Goal: Information Seeking & Learning: Check status

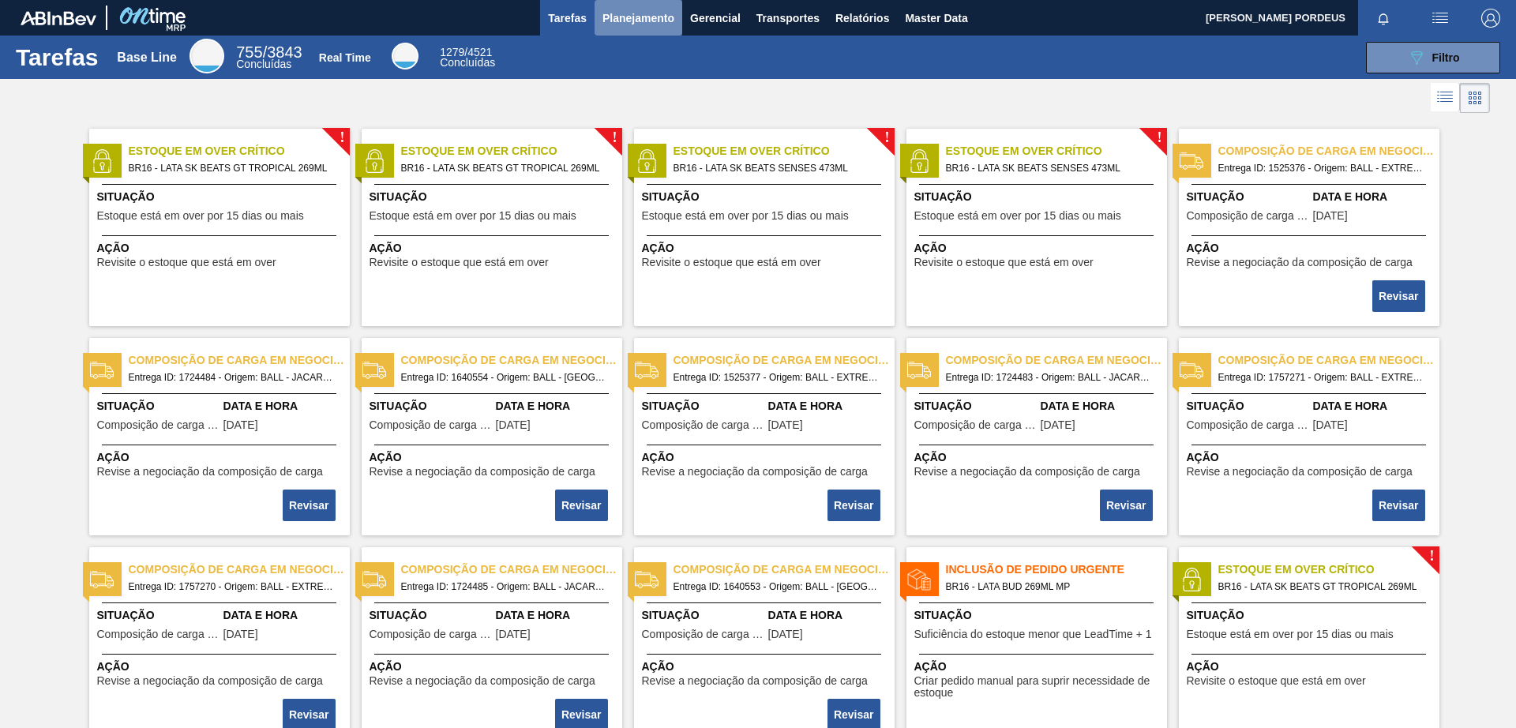
click at [629, 13] on span "Planejamento" at bounding box center [639, 18] width 72 height 19
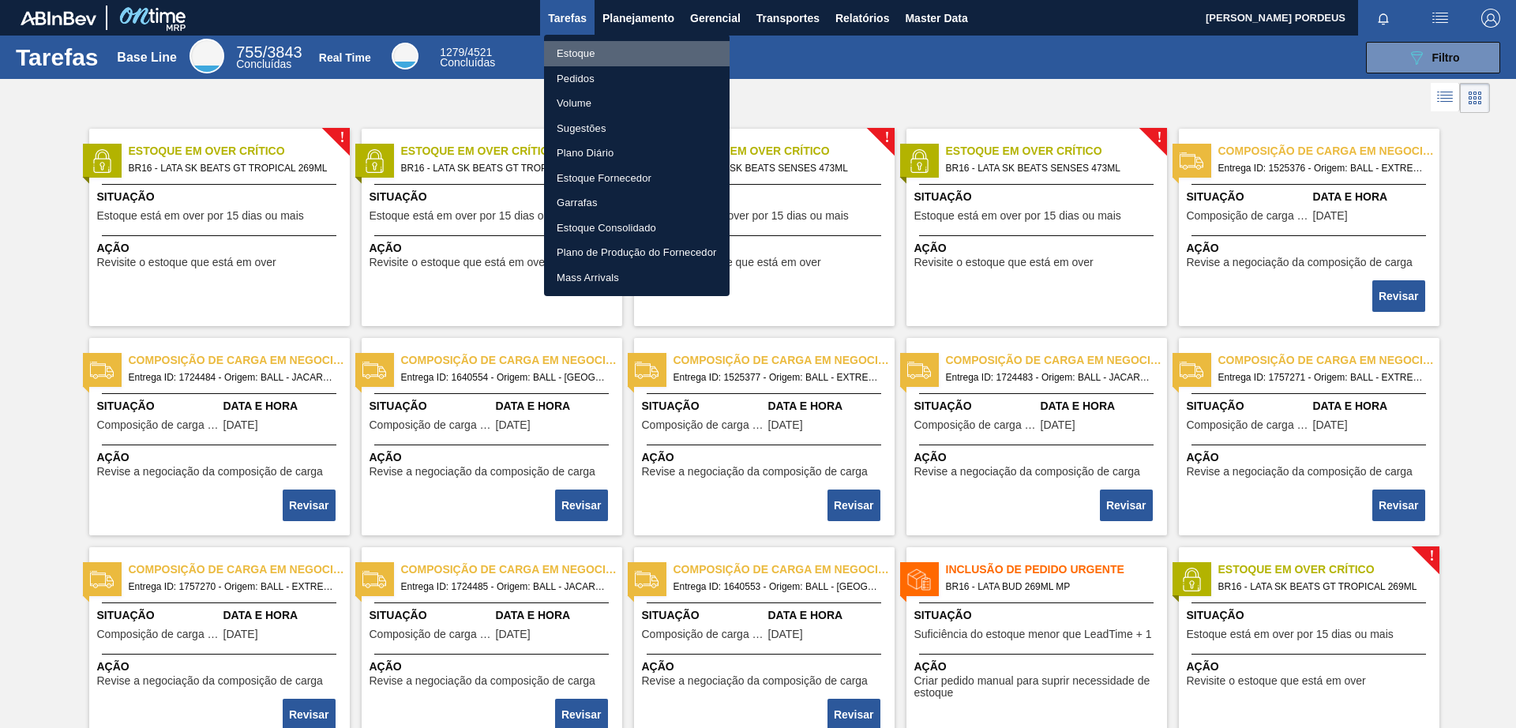
click at [651, 52] on li "Estoque" at bounding box center [637, 53] width 186 height 25
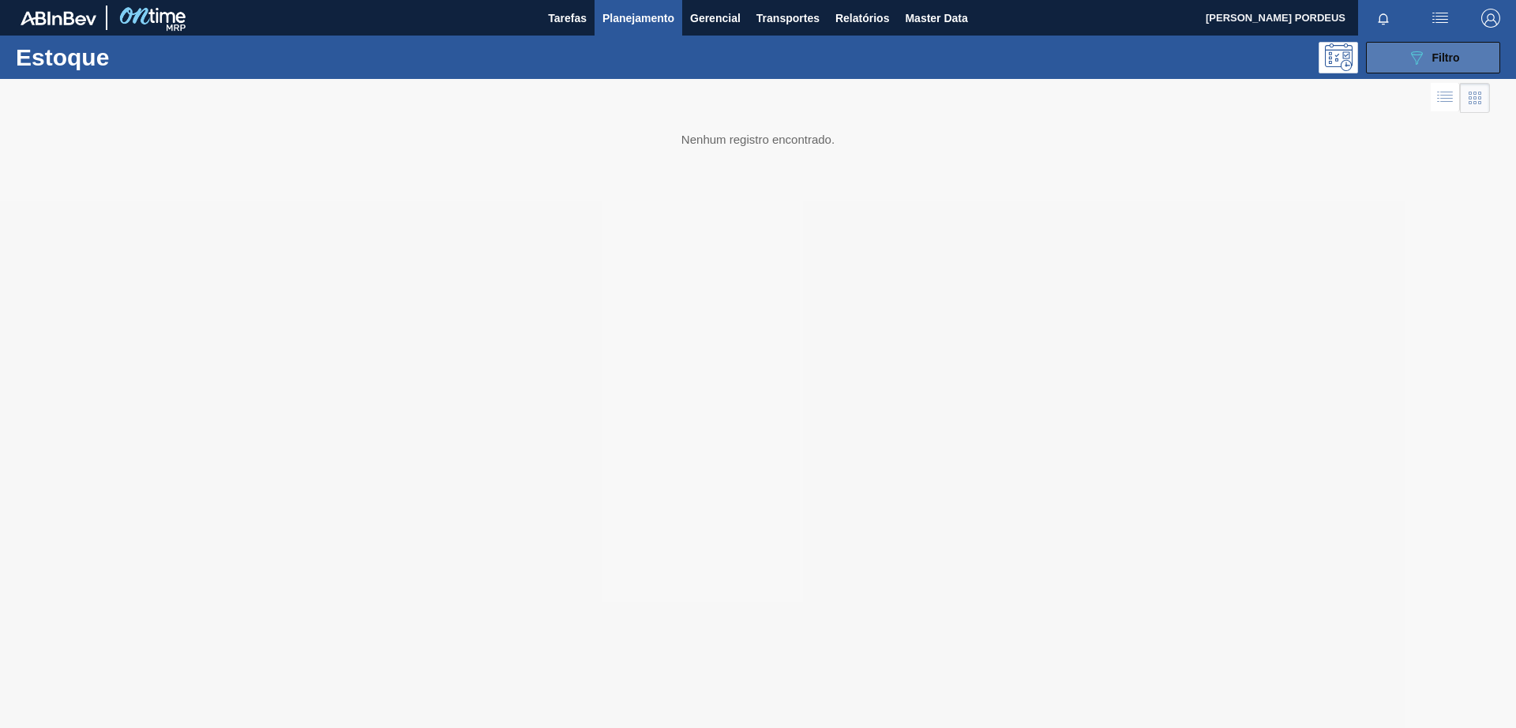
click at [1451, 64] on div "089F7B8B-B2A5-4AFE-B5C0-19BA573D28AC Filtro" at bounding box center [1433, 57] width 53 height 19
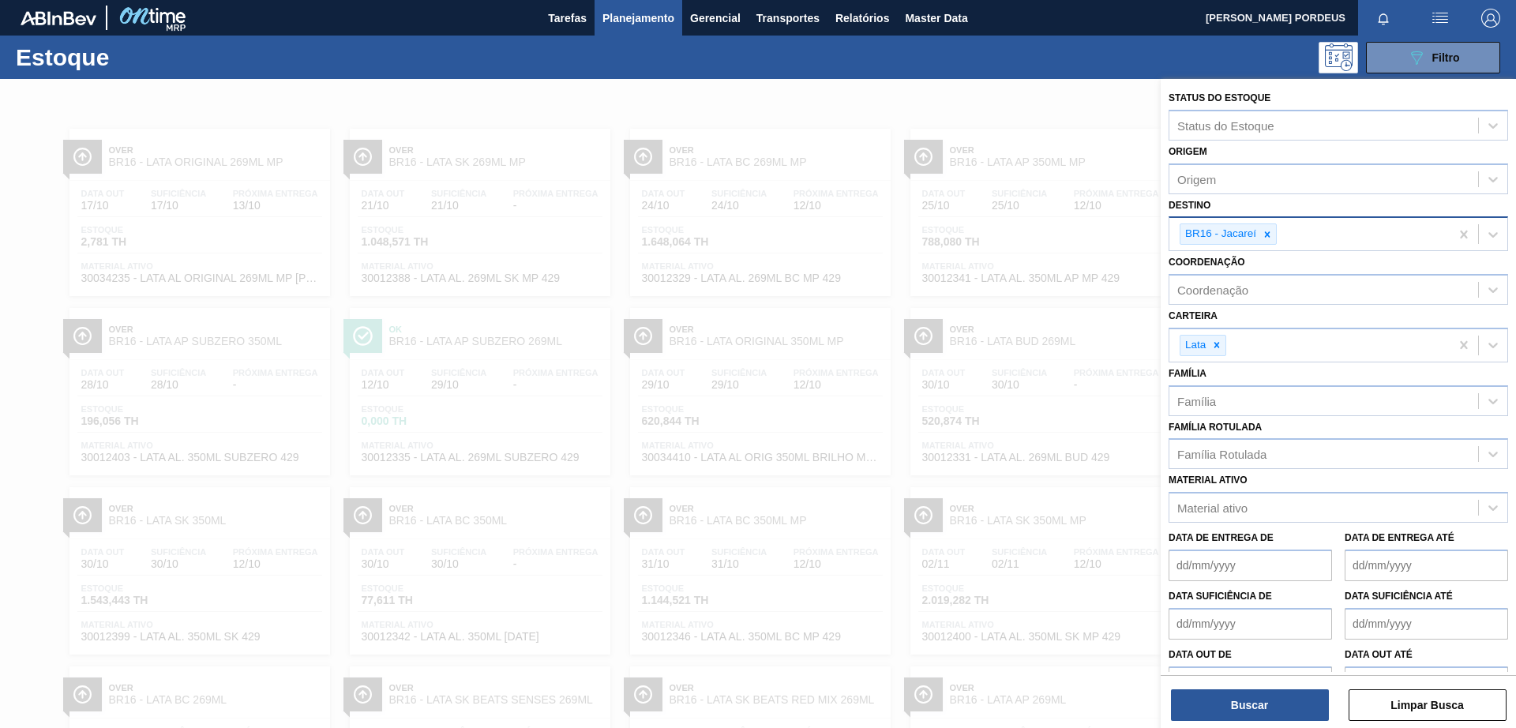
click at [1266, 234] on icon at bounding box center [1267, 234] width 11 height 11
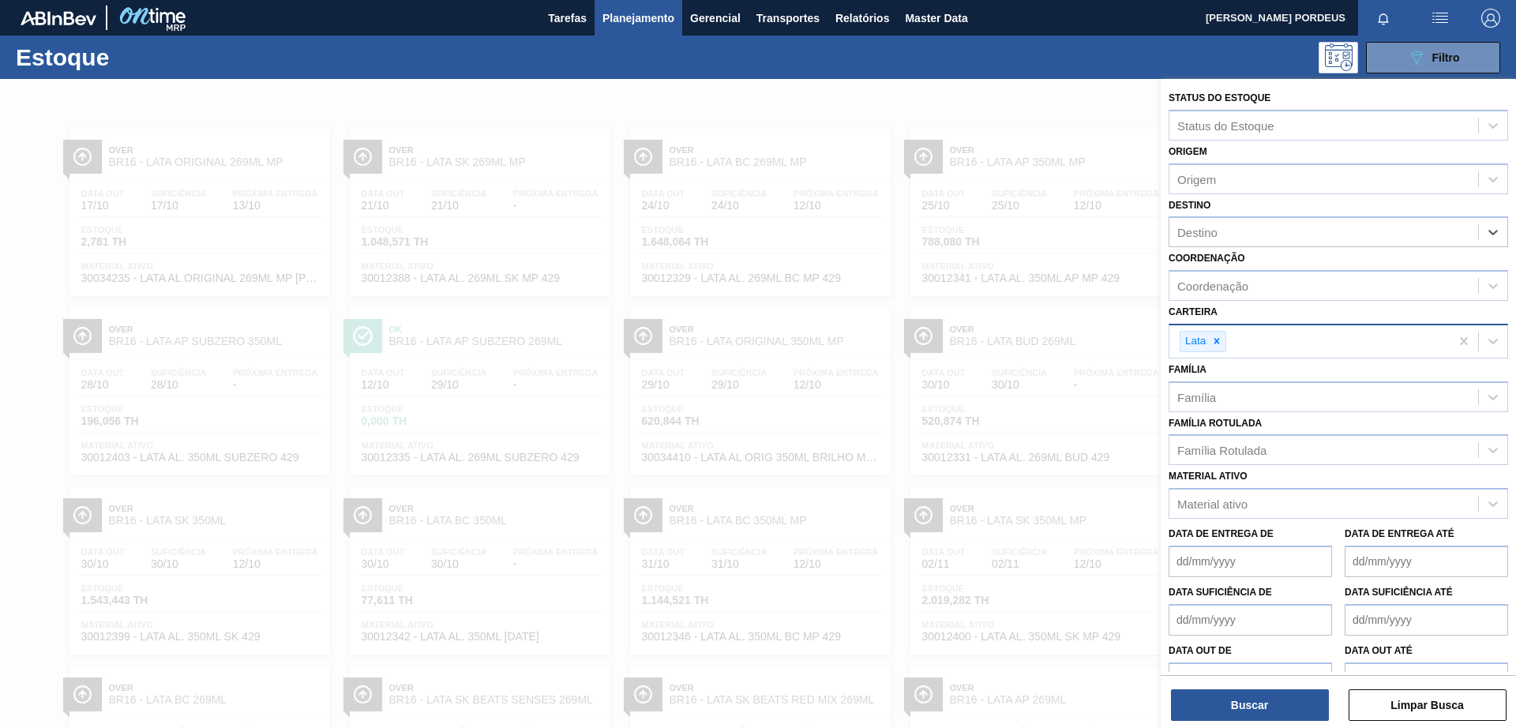
drag, startPoint x: 1217, startPoint y: 340, endPoint x: 1218, endPoint y: 328, distance: 11.9
click at [1217, 341] on icon at bounding box center [1216, 341] width 11 height 11
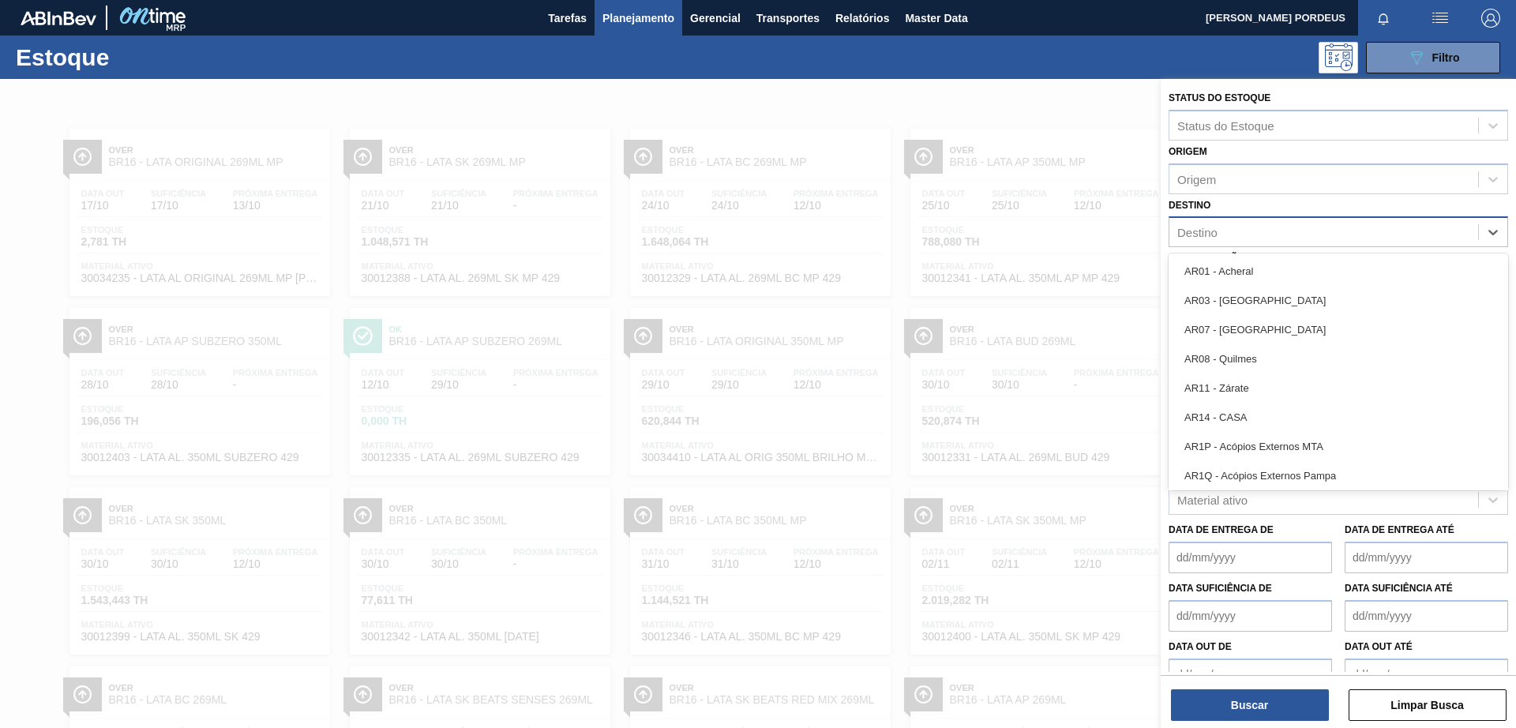
click at [1247, 233] on div "Destino" at bounding box center [1323, 232] width 309 height 23
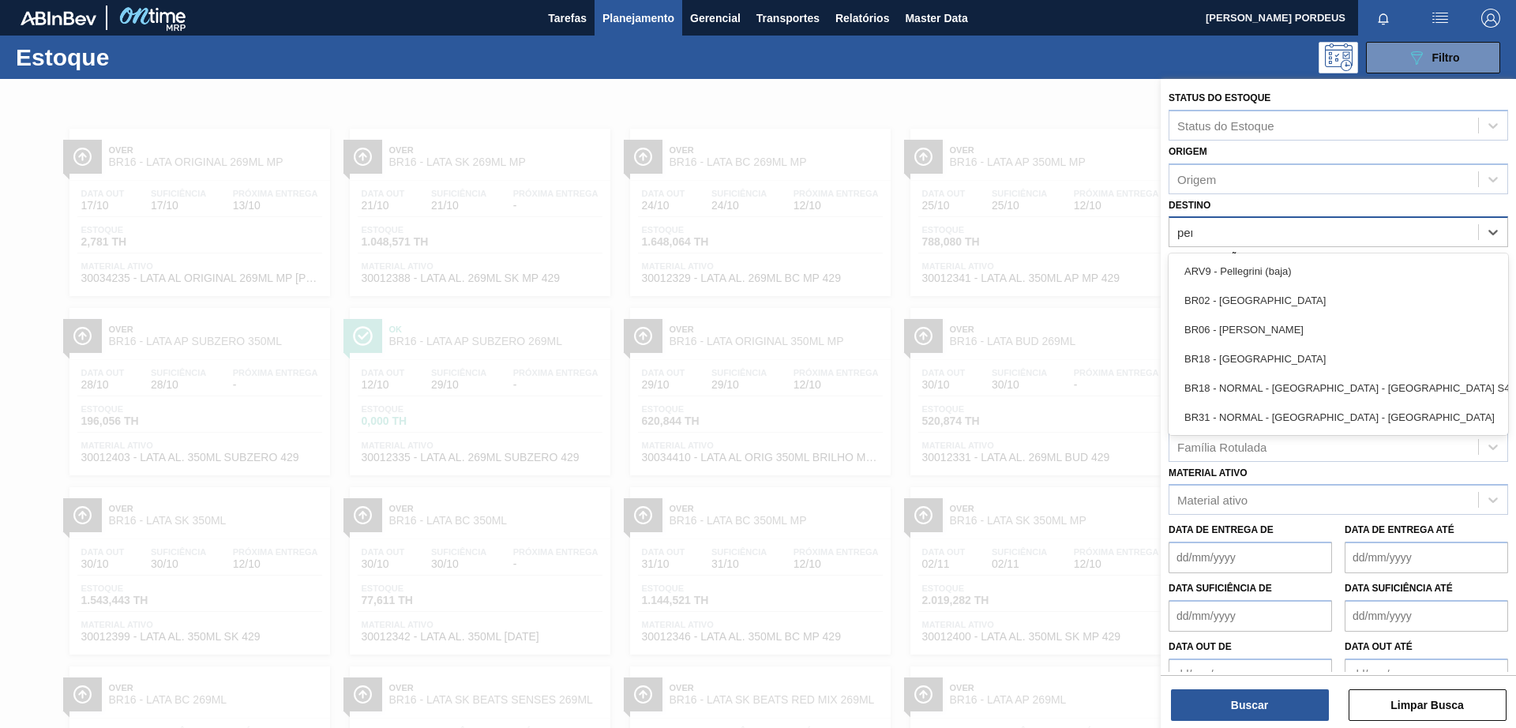
type input "pern"
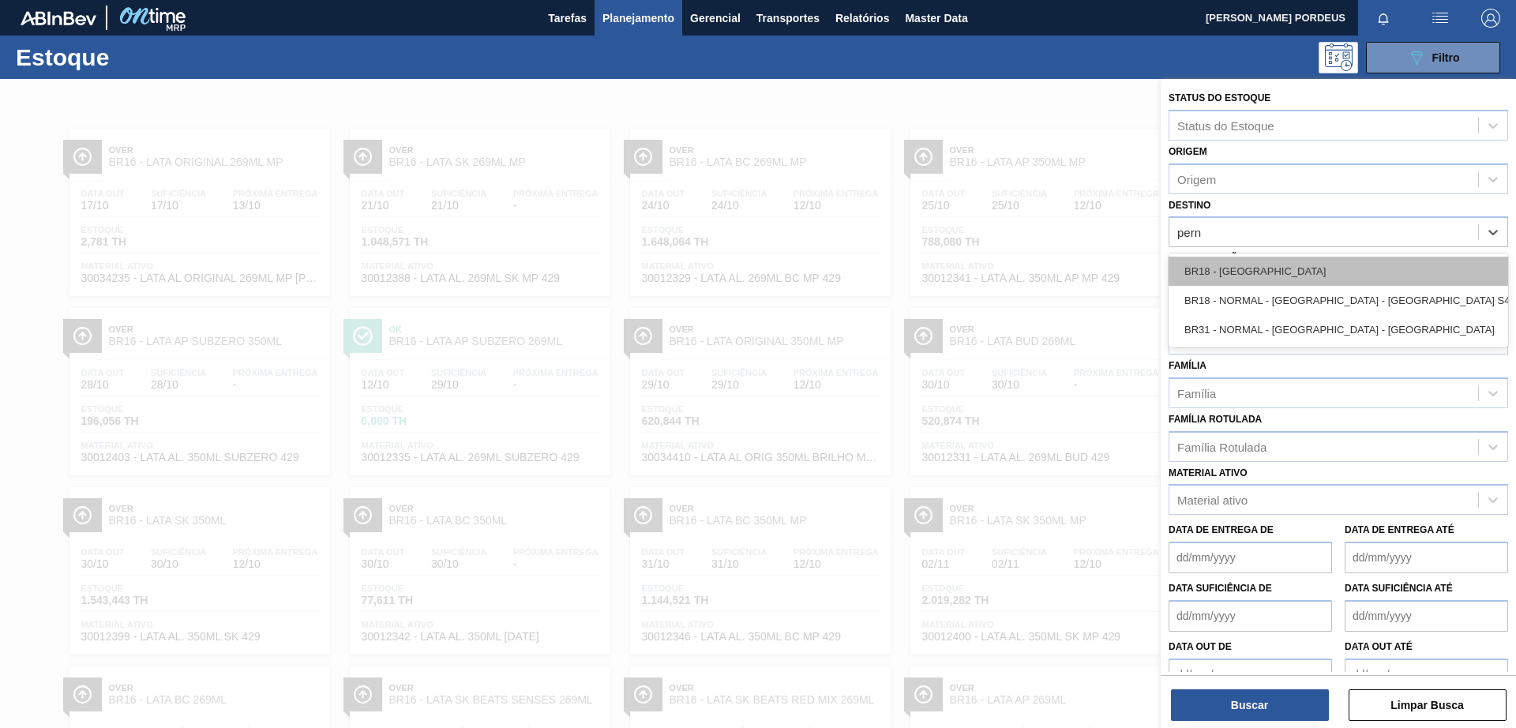
click at [1261, 276] on div "BR18 - [GEOGRAPHIC_DATA]" at bounding box center [1339, 271] width 340 height 29
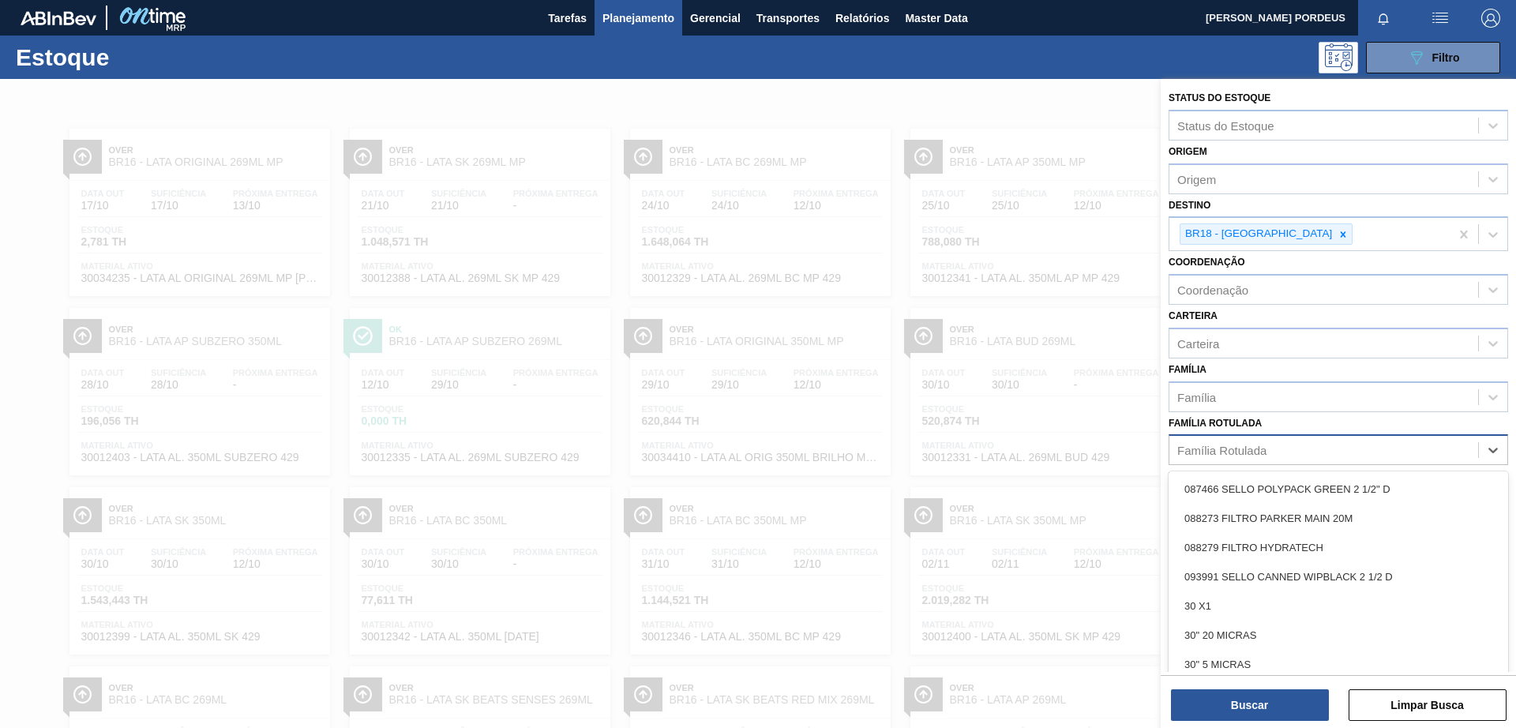
click at [1263, 445] on div "Família Rotulada" at bounding box center [1221, 450] width 89 height 13
type Rotulada "e"
type Rotulada "zimb"
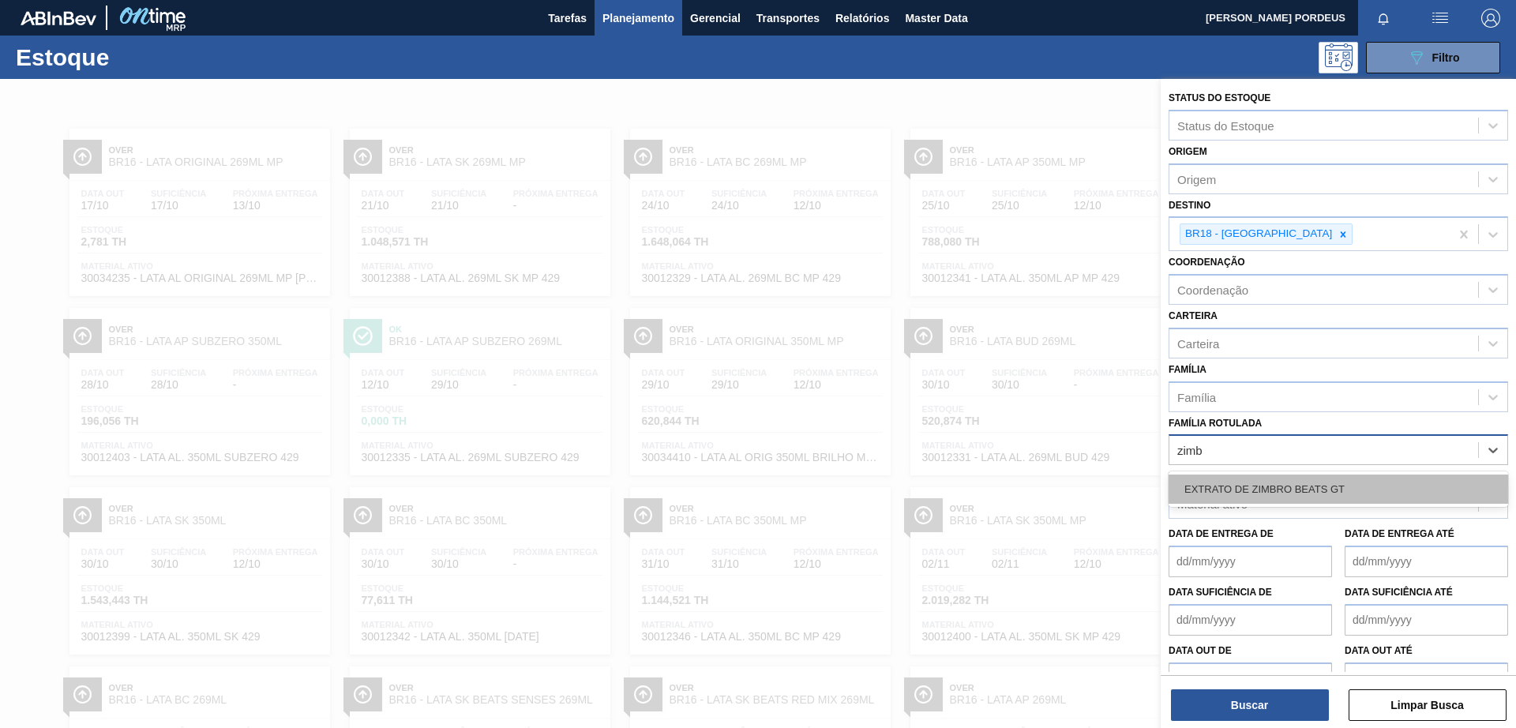
click at [1300, 489] on div "EXTRATO DE ZIMBRO BEATS GT" at bounding box center [1339, 489] width 340 height 29
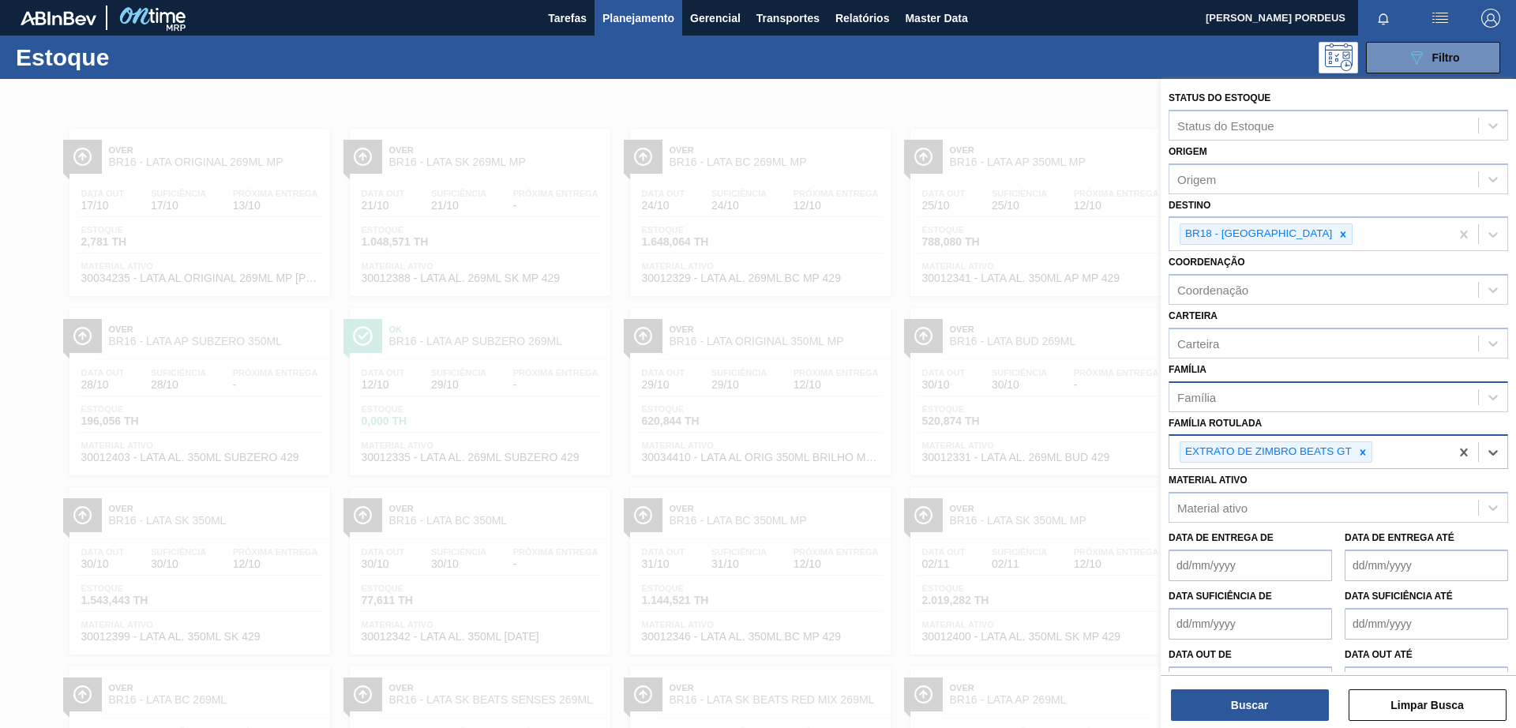
click at [1316, 402] on div "Família" at bounding box center [1323, 396] width 309 height 23
type input "z"
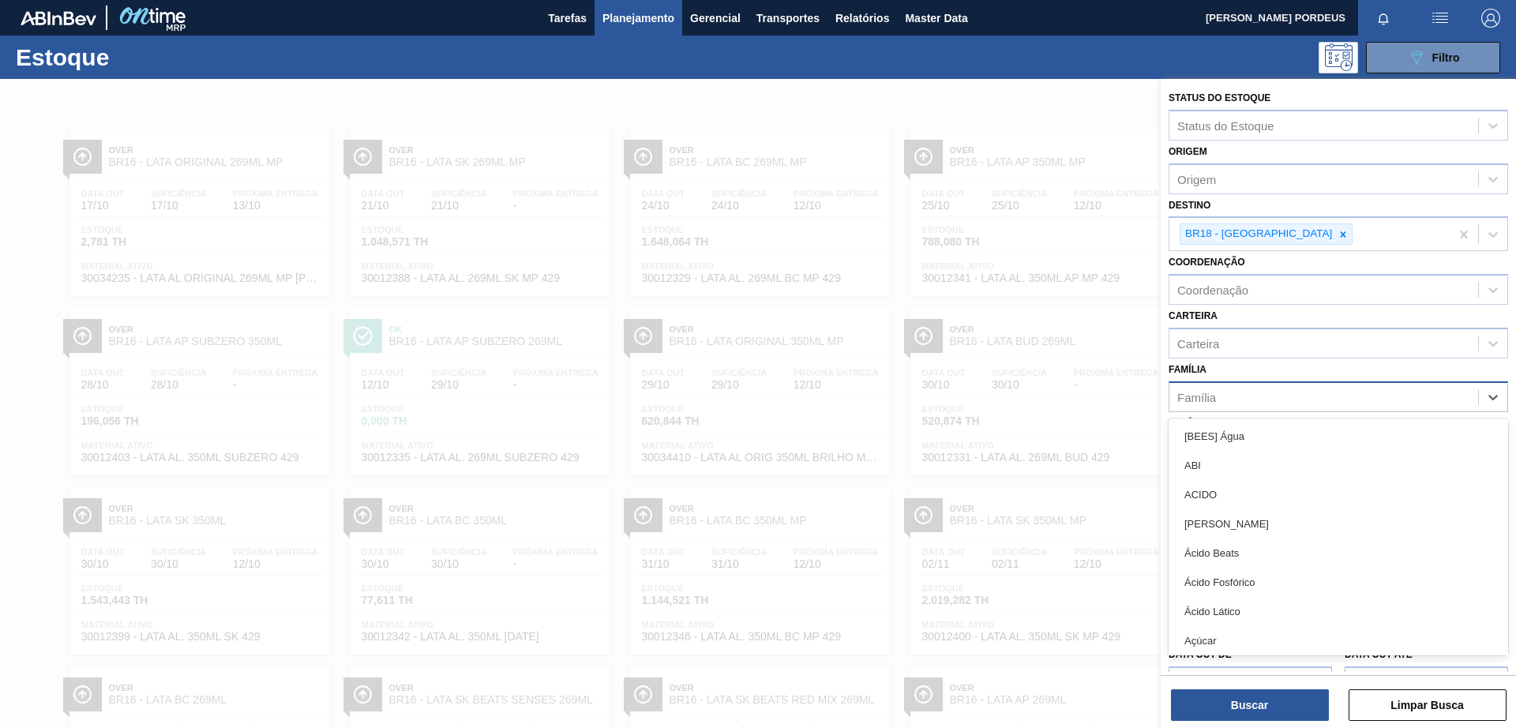
click at [1316, 400] on div "Família" at bounding box center [1323, 396] width 309 height 23
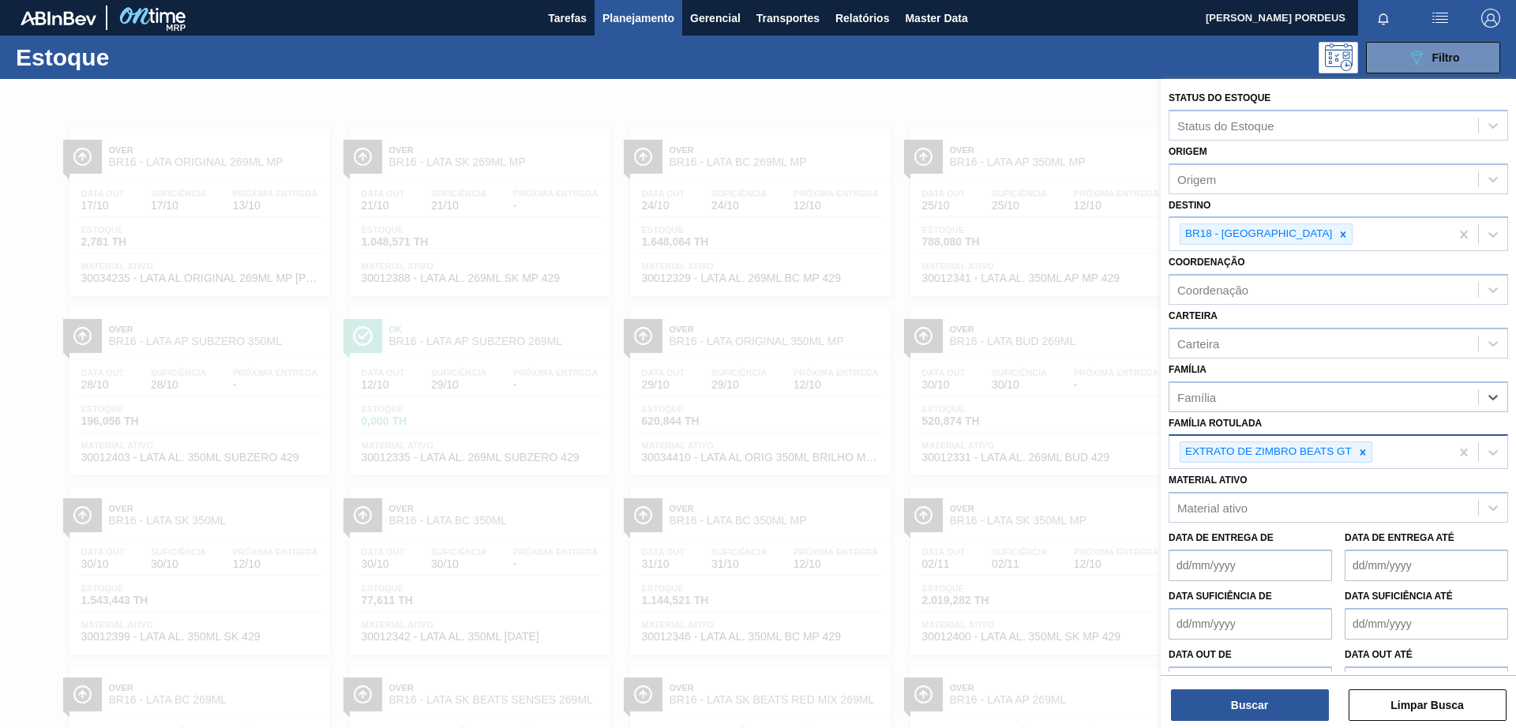
click at [1409, 454] on div "EXTRATO DE ZIMBRO BEATS GT" at bounding box center [1309, 452] width 280 height 32
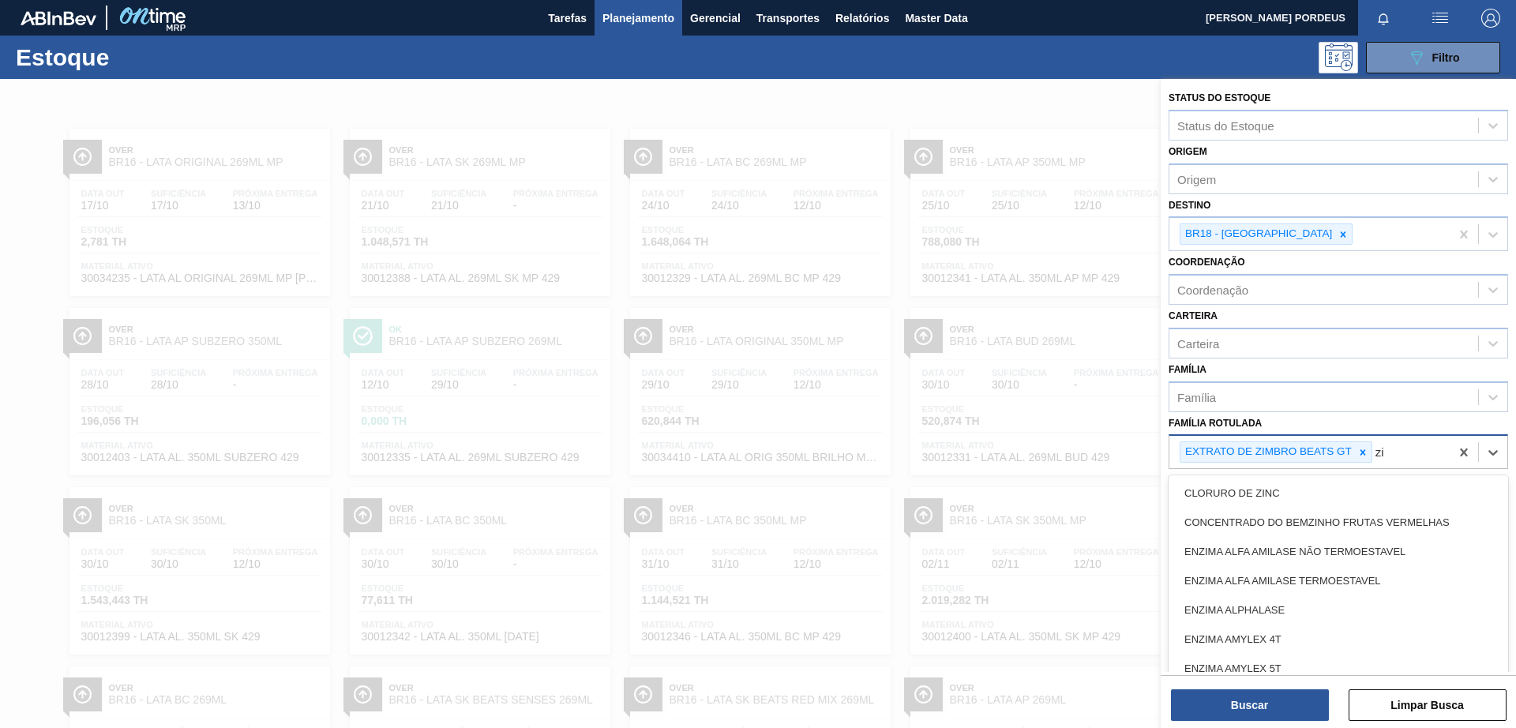
type Rotulada "z"
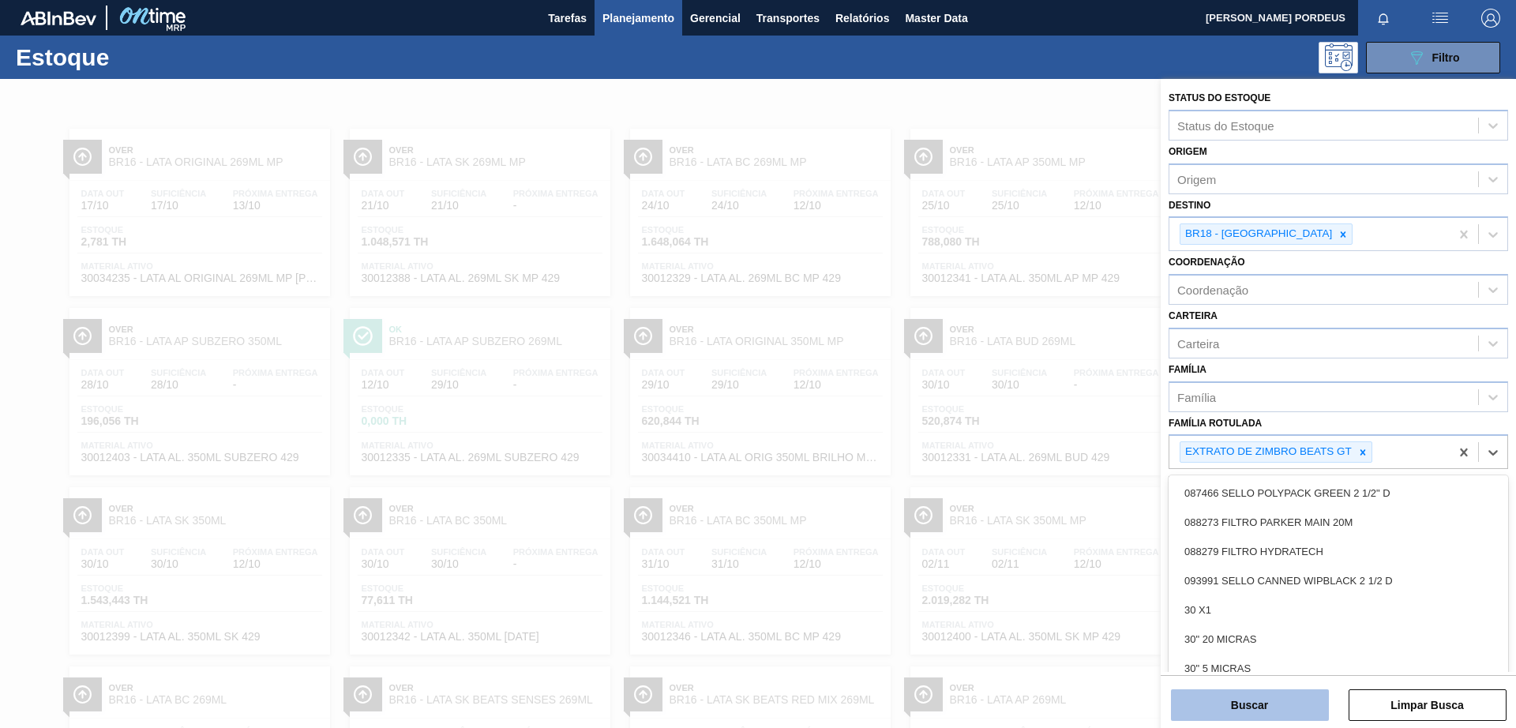
click at [1248, 712] on button "Buscar" at bounding box center [1250, 705] width 158 height 32
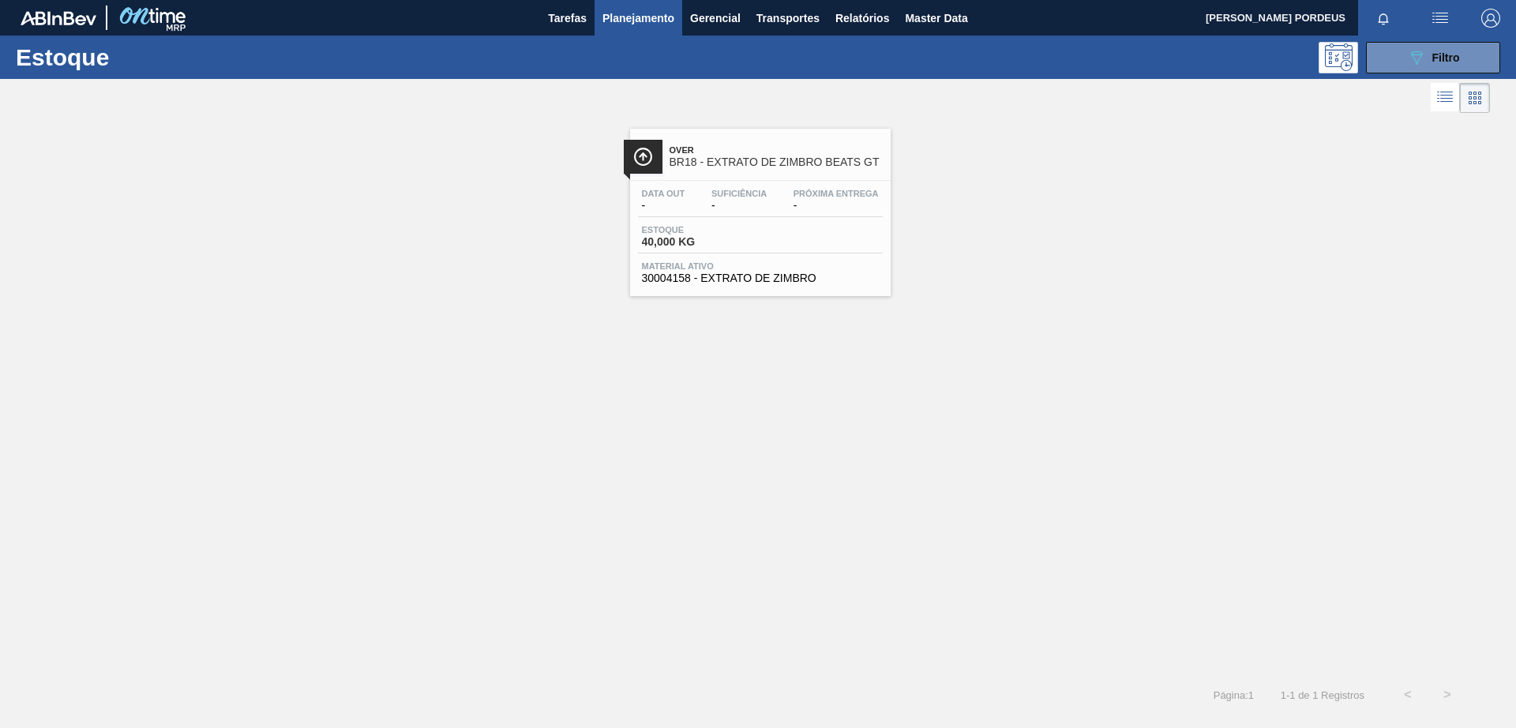
click at [812, 147] on span "Over" at bounding box center [776, 149] width 213 height 9
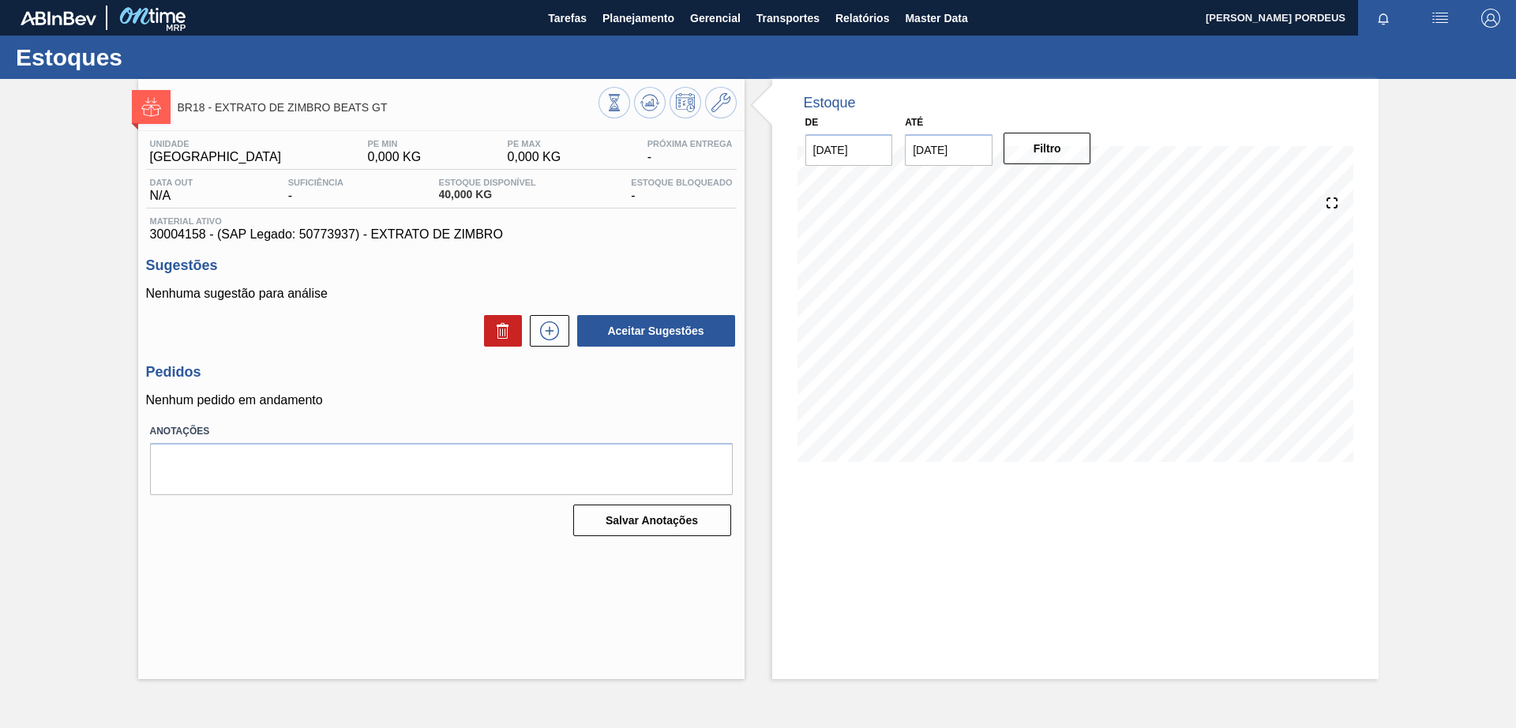
click at [1393, 261] on div "BR18 - EXTRATO [PERSON_NAME] BEATS GT Unidade Pernambuco PE MIN 0,000 KG PE MAX…" at bounding box center [758, 379] width 1516 height 600
